Goal: Find specific page/section: Find specific page/section

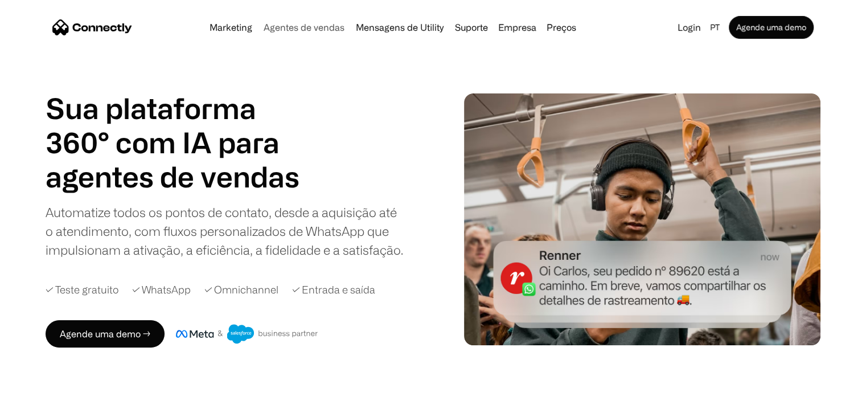
click at [289, 28] on link "Agentes de vendas" at bounding box center [304, 27] width 90 height 9
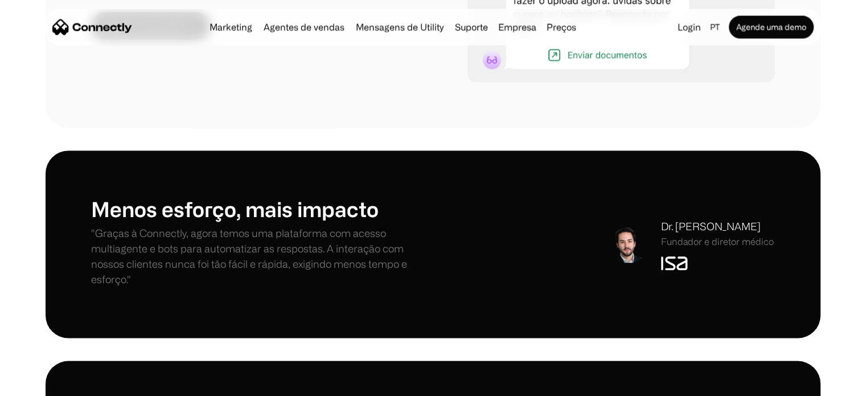
scroll to position [2104, 0]
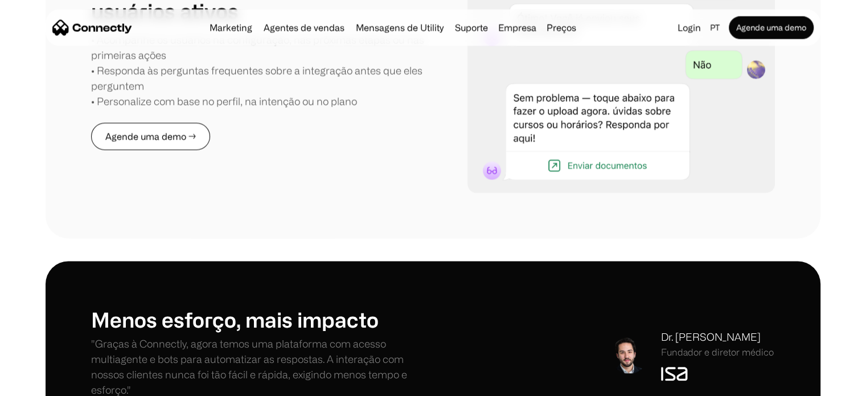
click at [163, 134] on link "Agende uma demo →" at bounding box center [150, 135] width 119 height 27
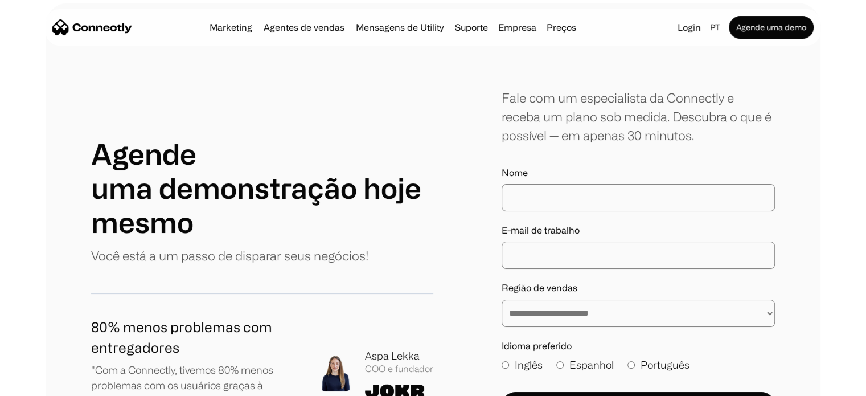
scroll to position [65, 0]
click at [226, 30] on link "Marketing" at bounding box center [231, 27] width 52 height 9
